Goal: Book appointment/travel/reservation

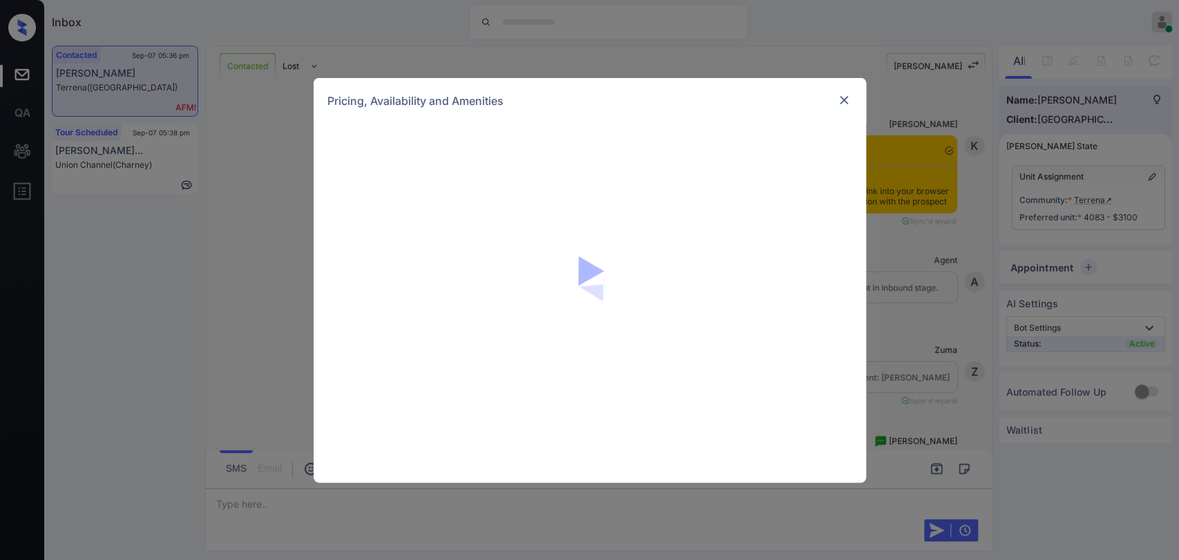
scroll to position [3660, 0]
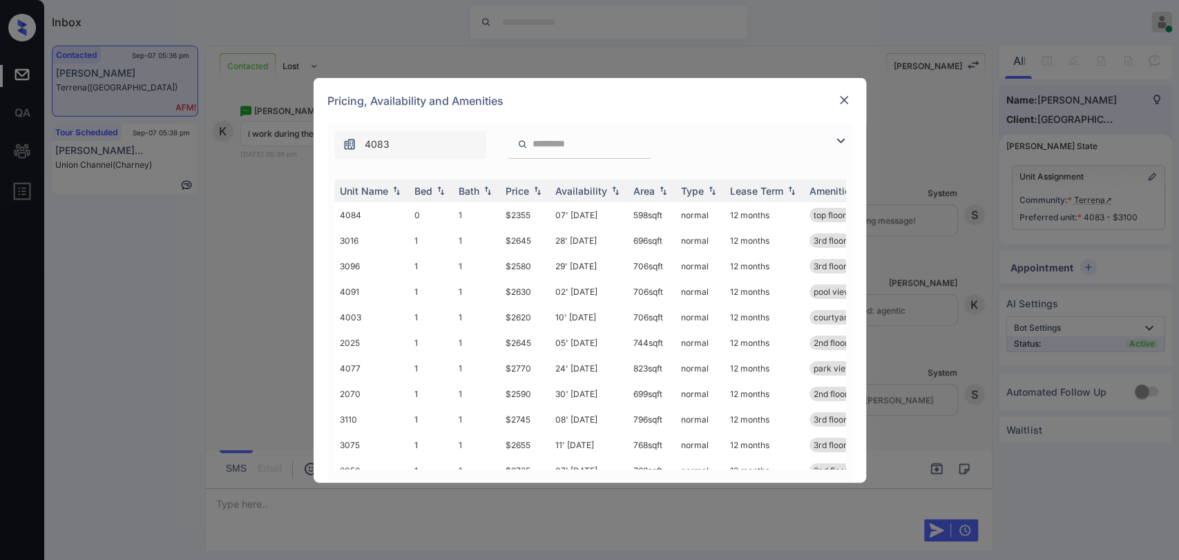
click at [840, 99] on img at bounding box center [844, 100] width 14 height 14
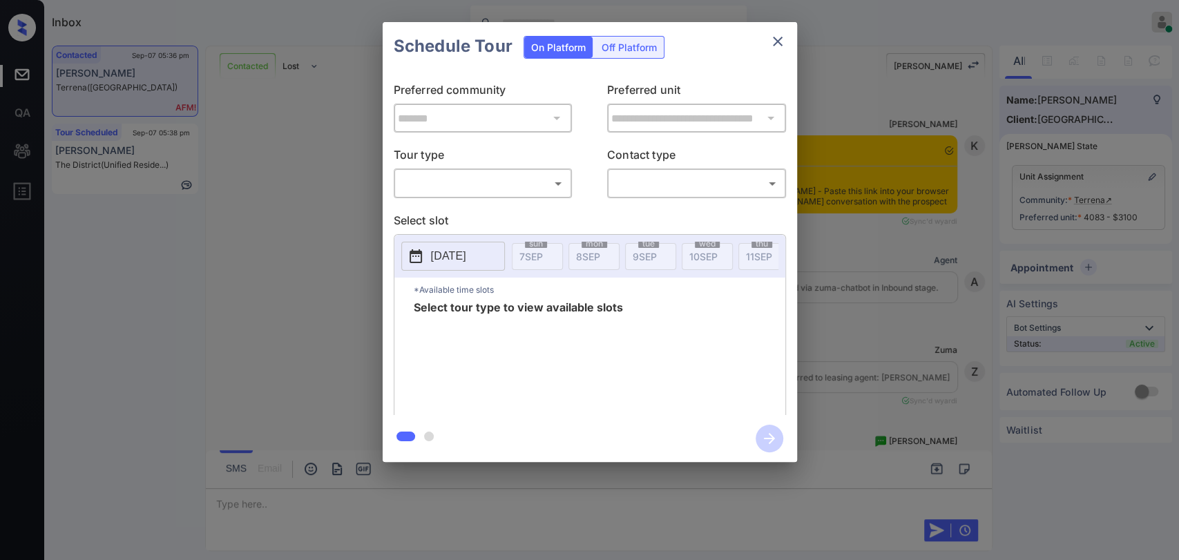
click at [445, 182] on body "Inbox Danielle Dela Cruz Online Set yourself offline Set yourself on break Prof…" at bounding box center [589, 280] width 1179 height 560
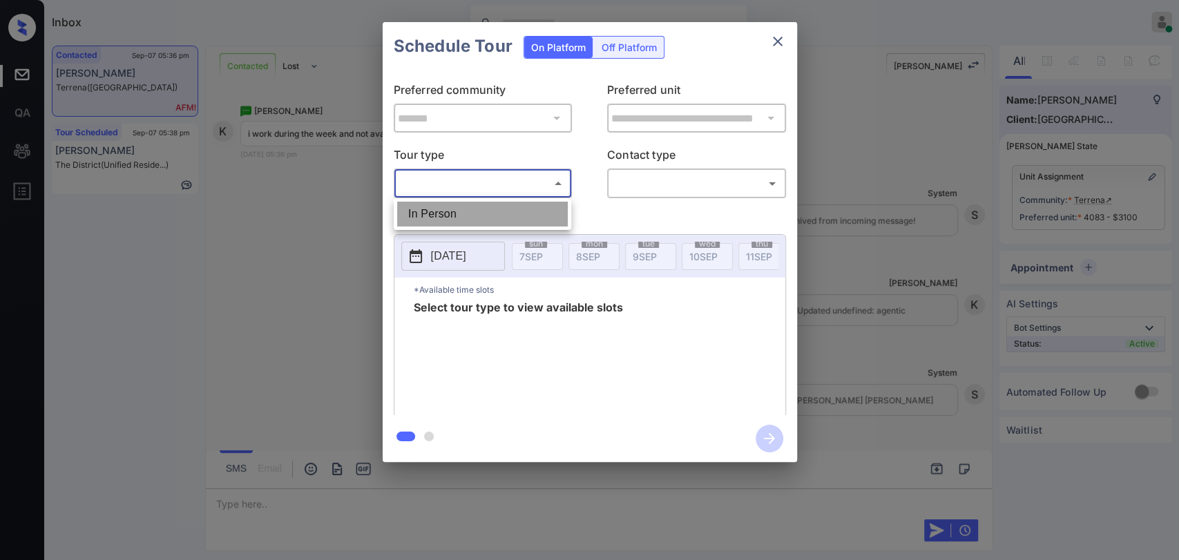
click at [425, 215] on li "In Person" at bounding box center [482, 214] width 171 height 25
type input "********"
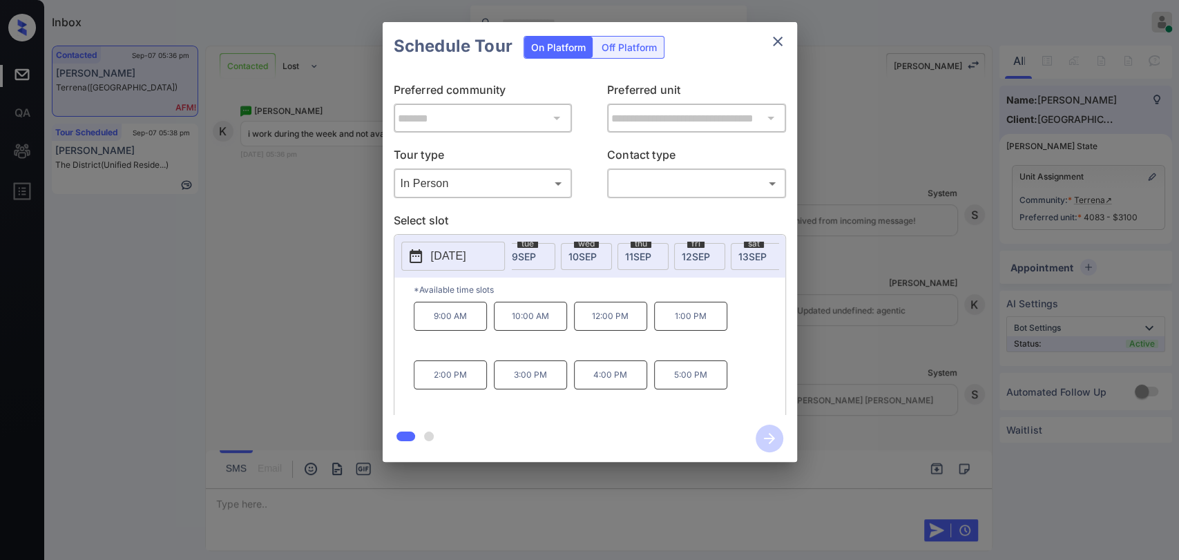
scroll to position [0, 122]
click at [751, 251] on span "13 SEP" at bounding box center [751, 257] width 28 height 12
click at [774, 44] on icon "close" at bounding box center [778, 42] width 10 height 10
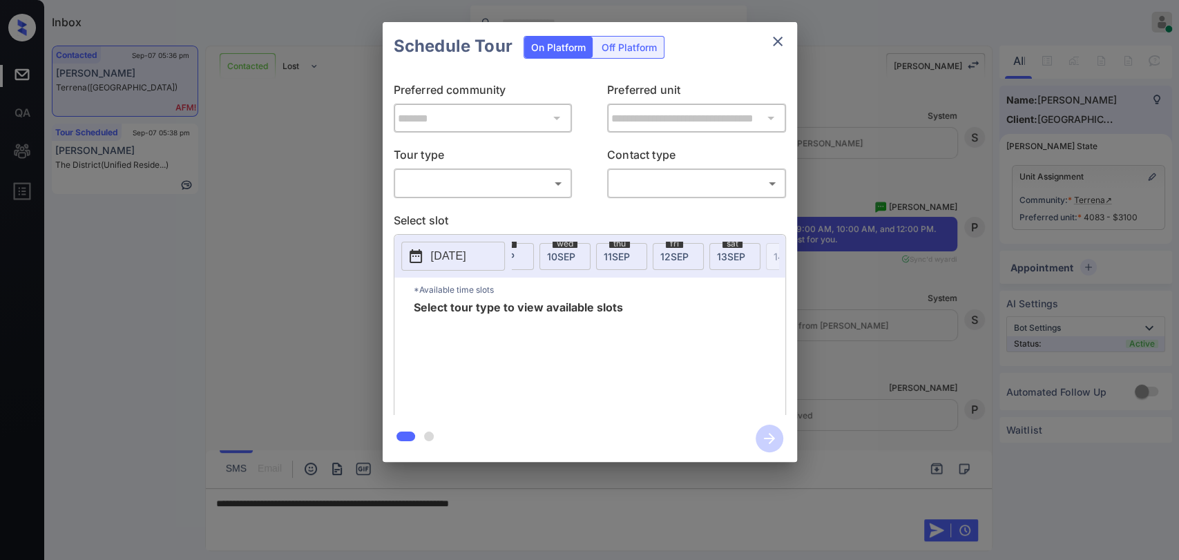
scroll to position [0, 153]
click at [718, 253] on span "13 SEP" at bounding box center [720, 257] width 28 height 12
click at [450, 193] on body "Inbox Danielle Dela Cruz Online Set yourself offline Set yourself on break Prof…" at bounding box center [589, 280] width 1179 height 560
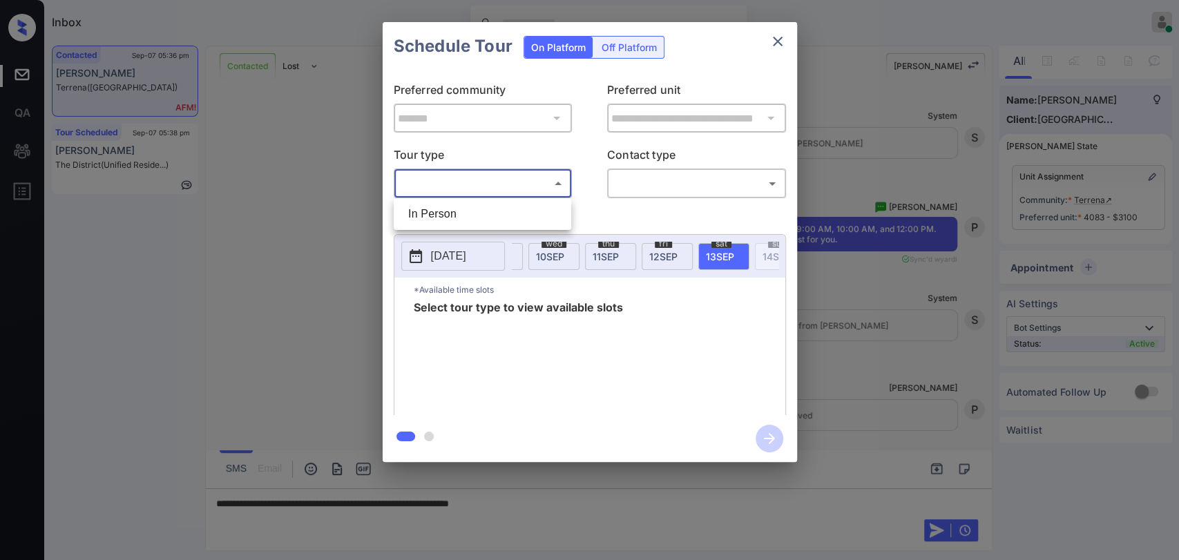
click at [449, 215] on li "In Person" at bounding box center [482, 214] width 171 height 25
type input "********"
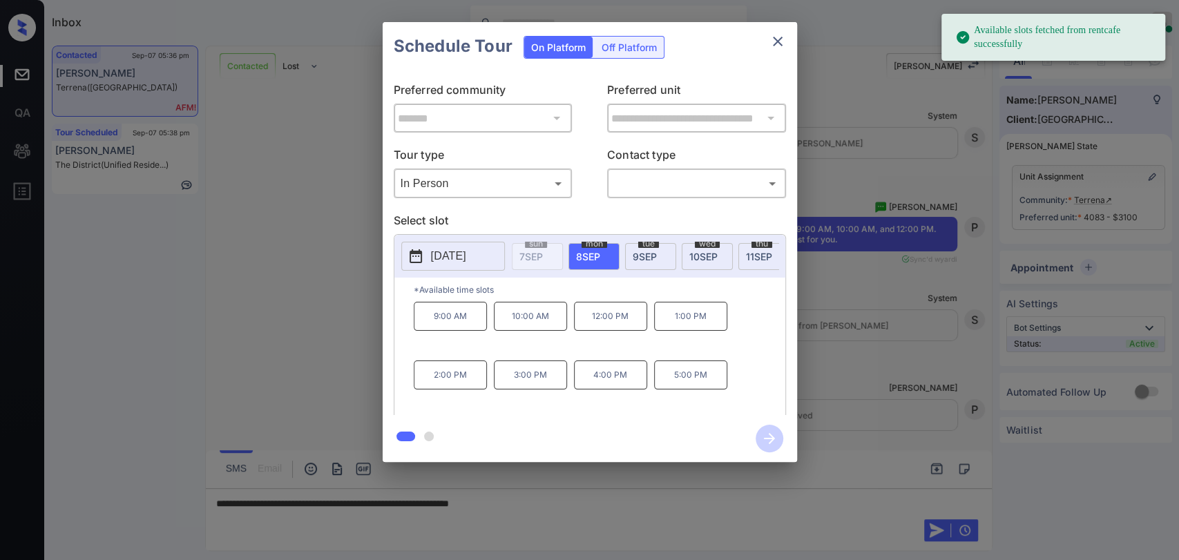
click at [444, 264] on button "2025-09-08" at bounding box center [453, 256] width 104 height 29
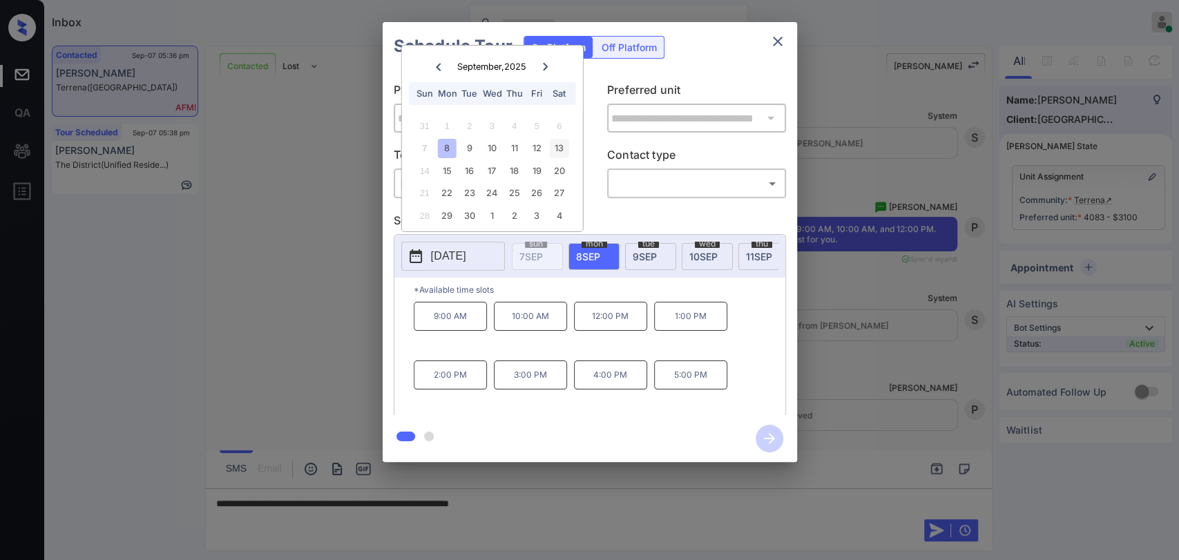
click at [563, 148] on div "13" at bounding box center [559, 148] width 19 height 19
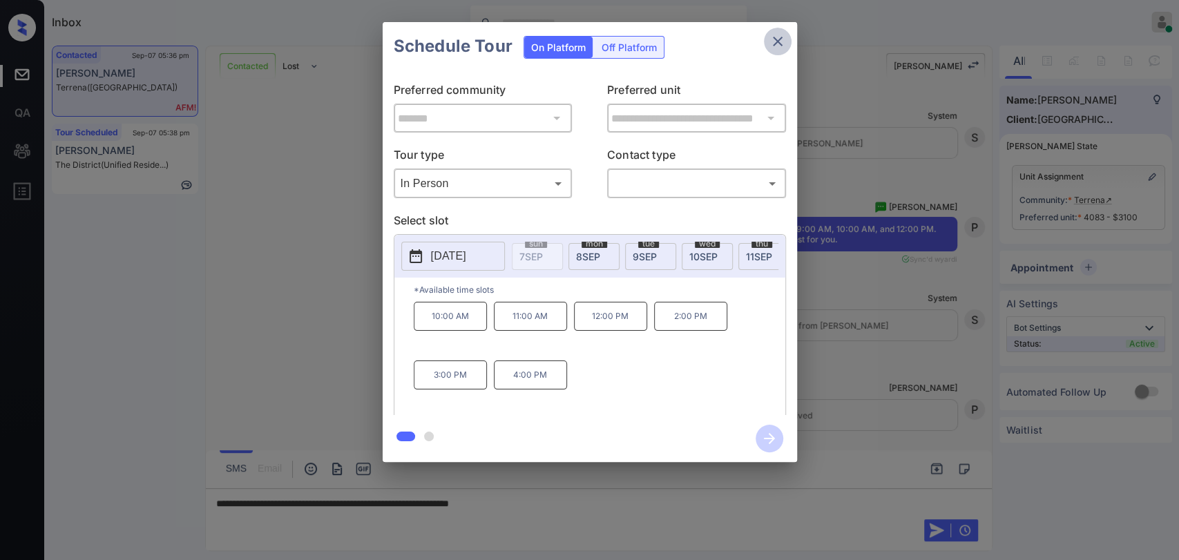
click at [776, 47] on icon "close" at bounding box center [777, 41] width 17 height 17
